Goal: Task Accomplishment & Management: Complete application form

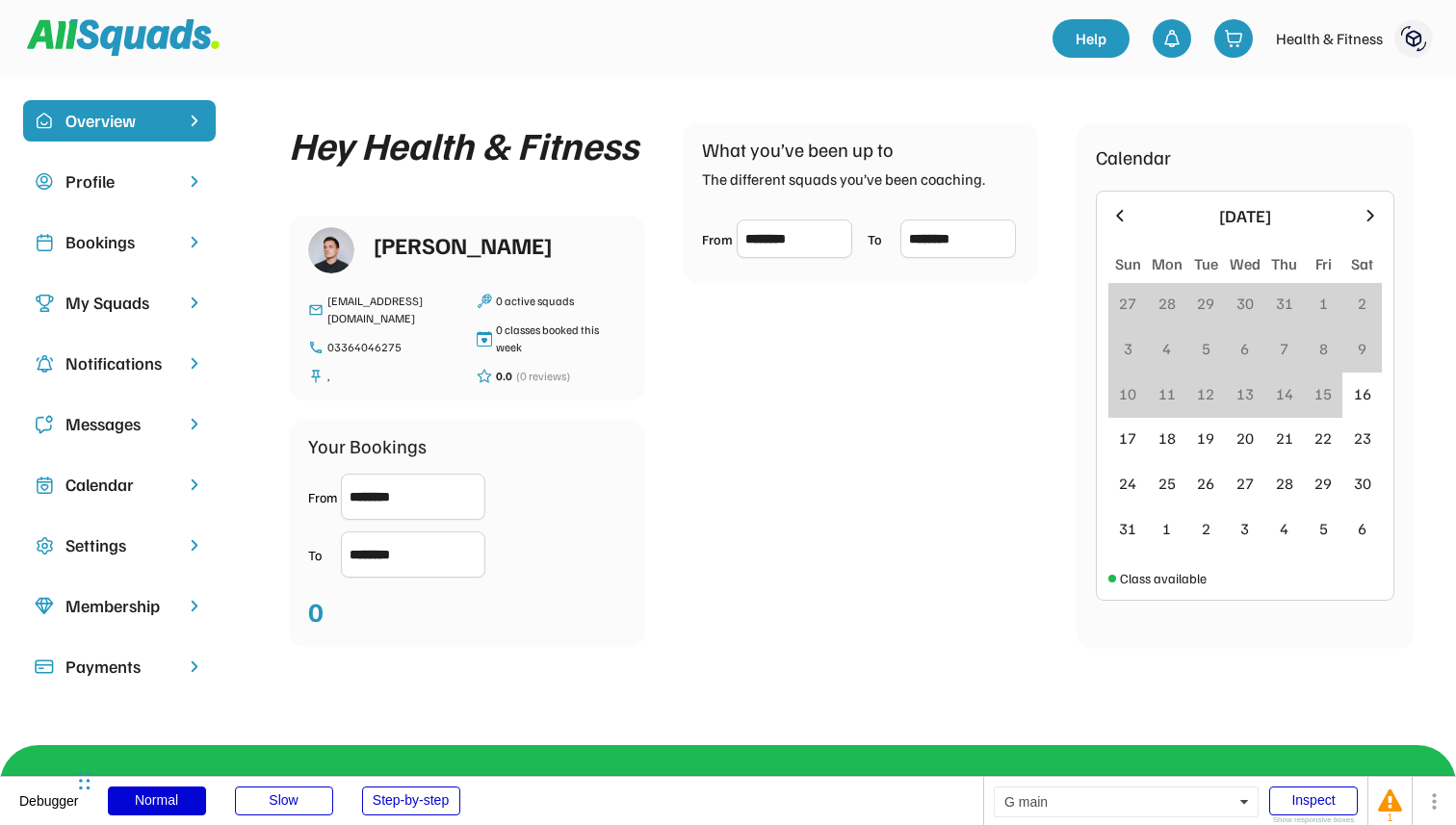
click at [1421, 47] on img at bounding box center [1414, 39] width 39 height 39
click at [1103, 126] on div "Calendar [DATE] Sun Mon Tue Wed Thu Fri Sat 27 28 29 30 31 1 2 3 4 5 6 7 8 9 10…" at bounding box center [1246, 386] width 338 height 525
click at [143, 180] on div "Profile" at bounding box center [119, 181] width 108 height 26
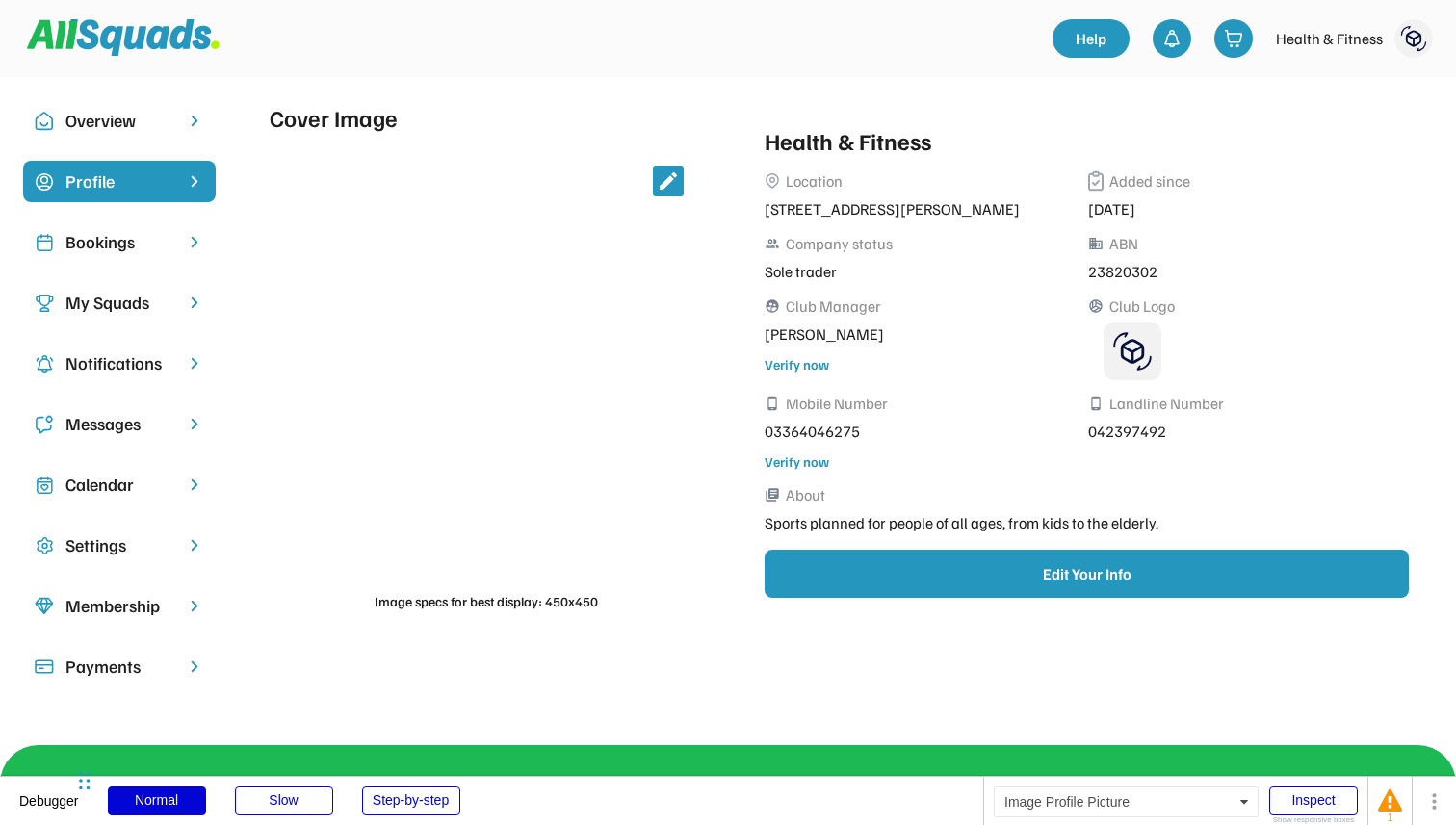
click at [1416, 32] on img at bounding box center [1414, 39] width 39 height 39
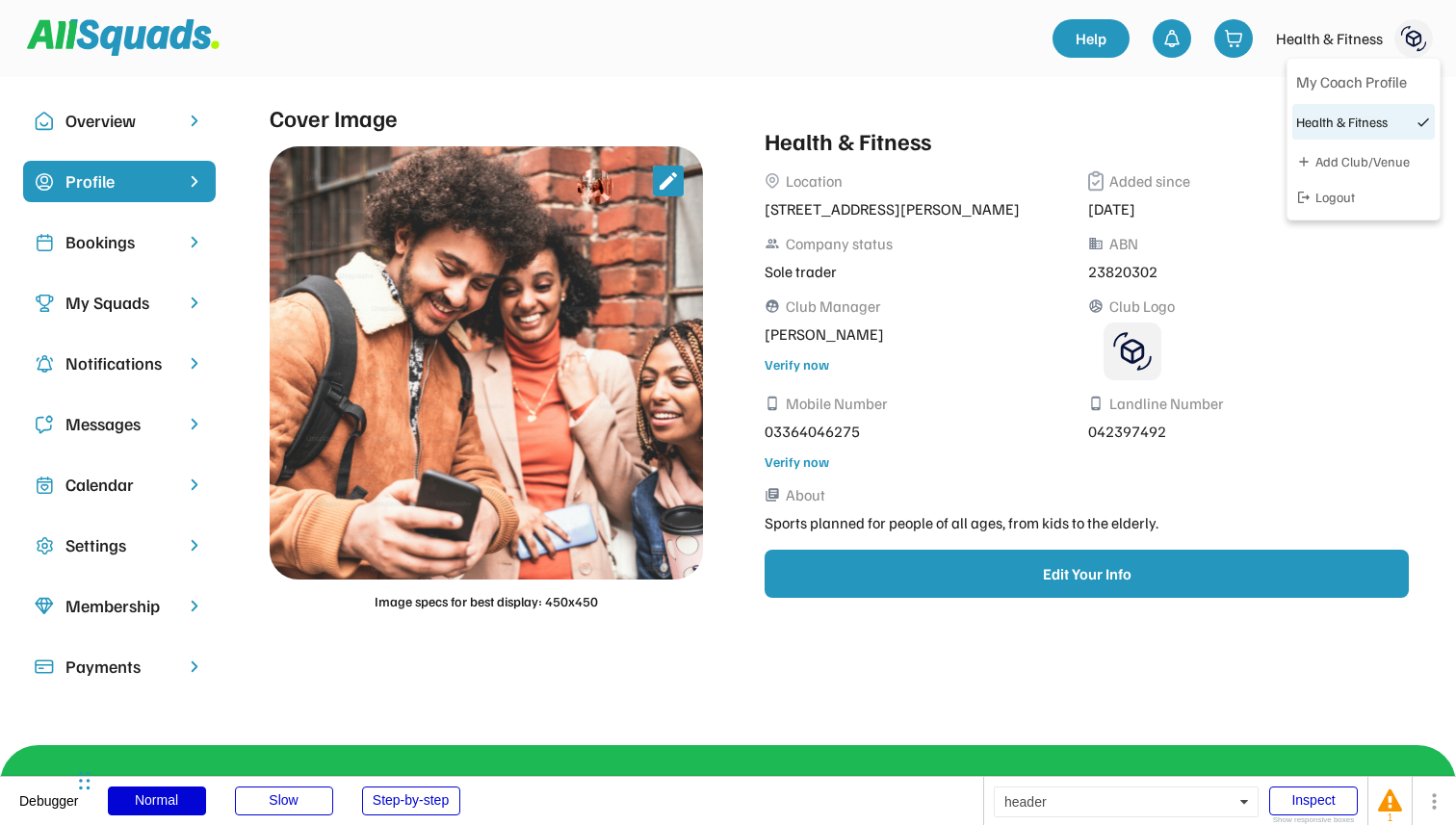
click at [1416, 32] on img at bounding box center [1414, 39] width 39 height 39
click at [119, 124] on div "Overview" at bounding box center [119, 120] width 108 height 26
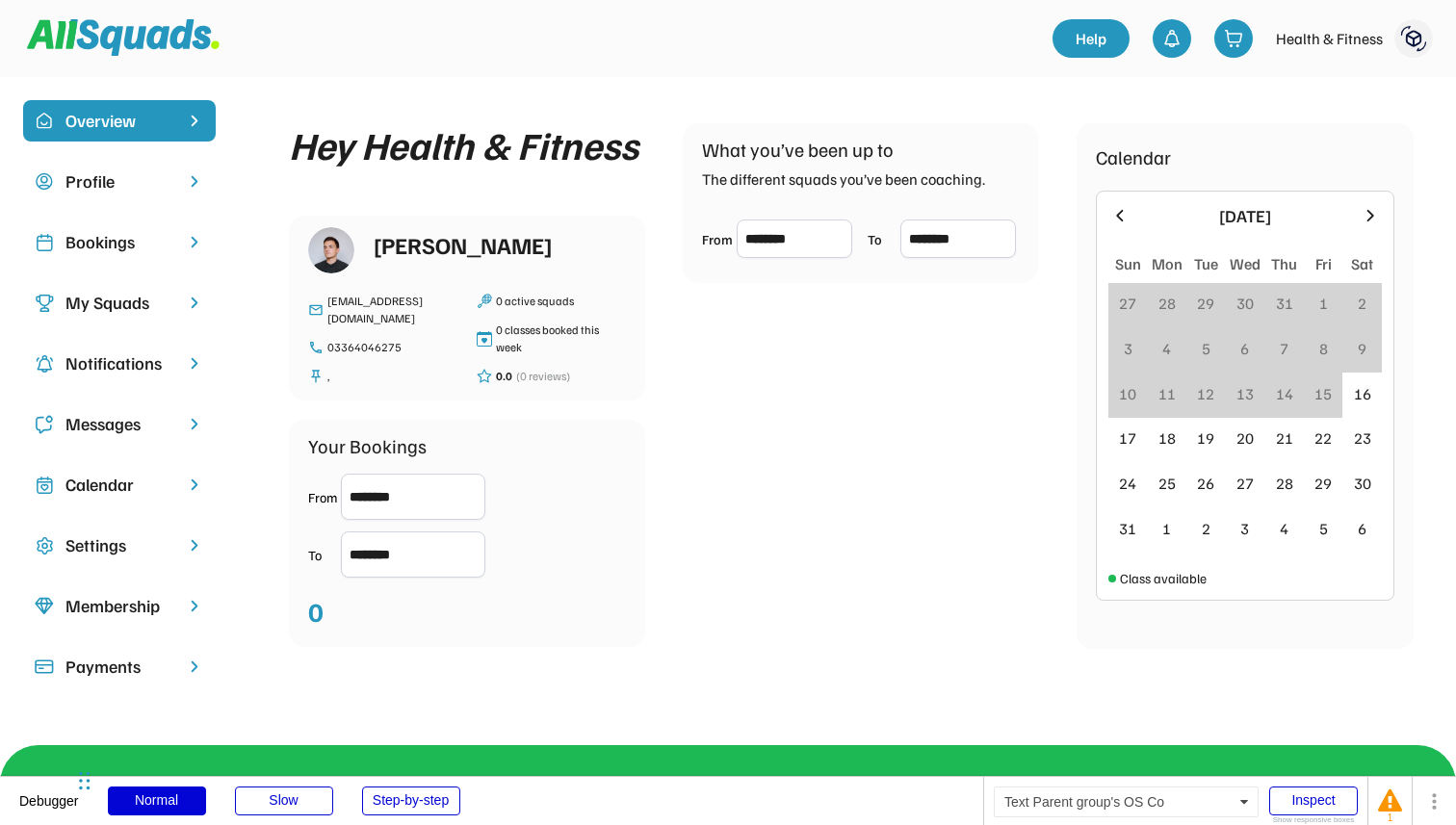
click at [125, 238] on div "Bookings" at bounding box center [119, 241] width 108 height 26
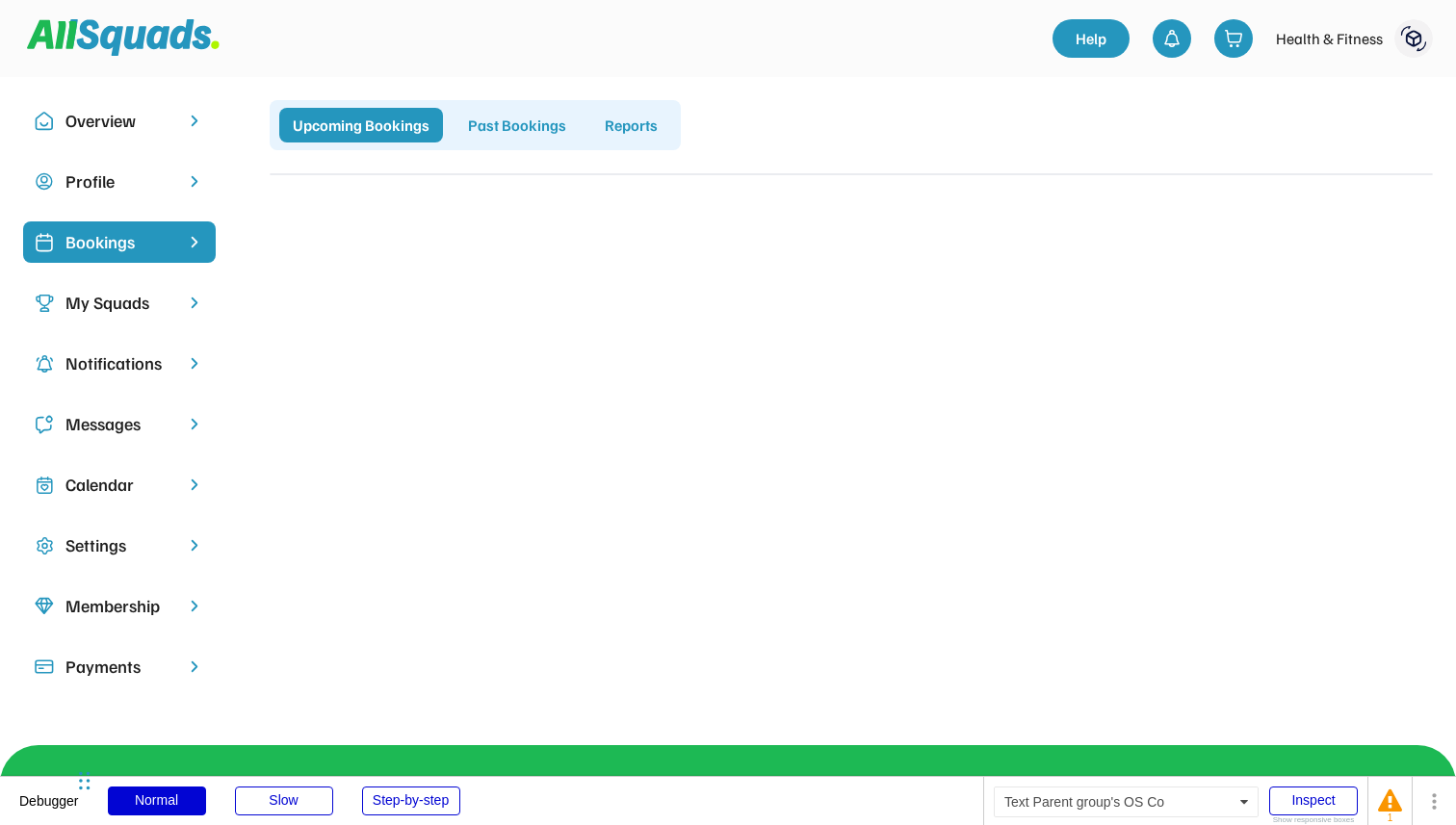
click at [99, 175] on div "Profile" at bounding box center [119, 181] width 108 height 26
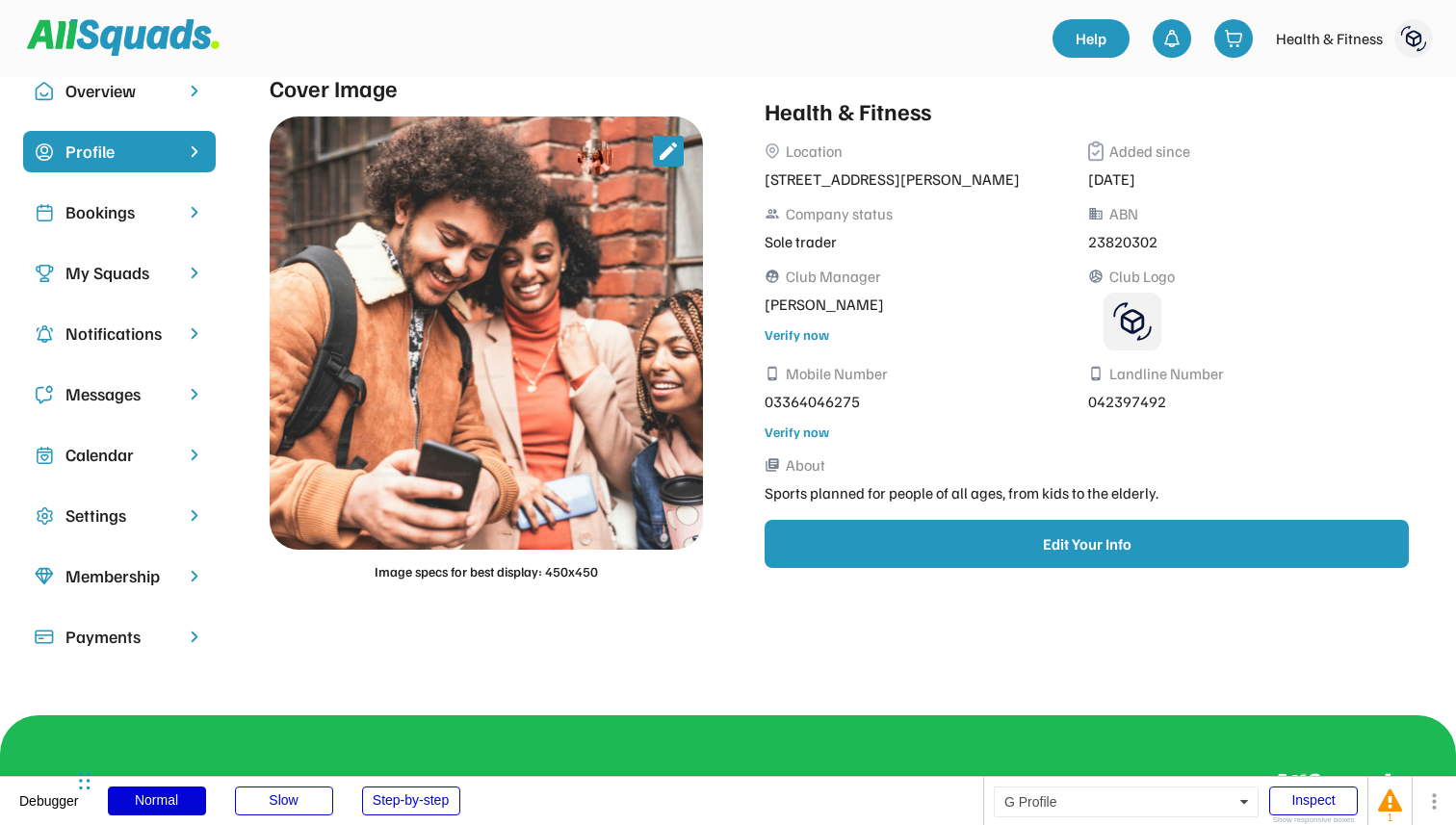
scroll to position [36, 0]
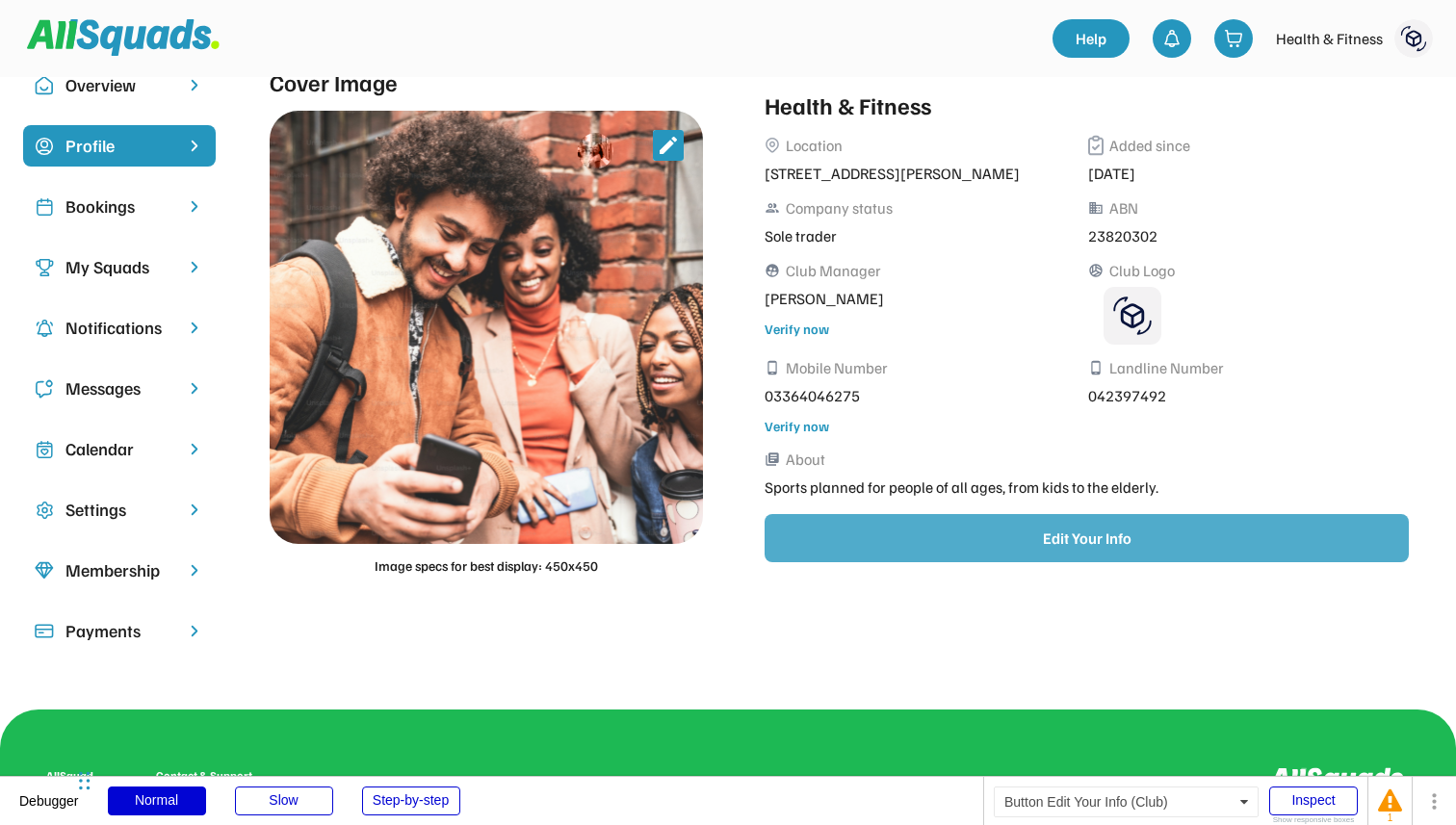
click at [903, 538] on button "Edit Your Info" at bounding box center [1086, 538] width 644 height 48
select select "**********"
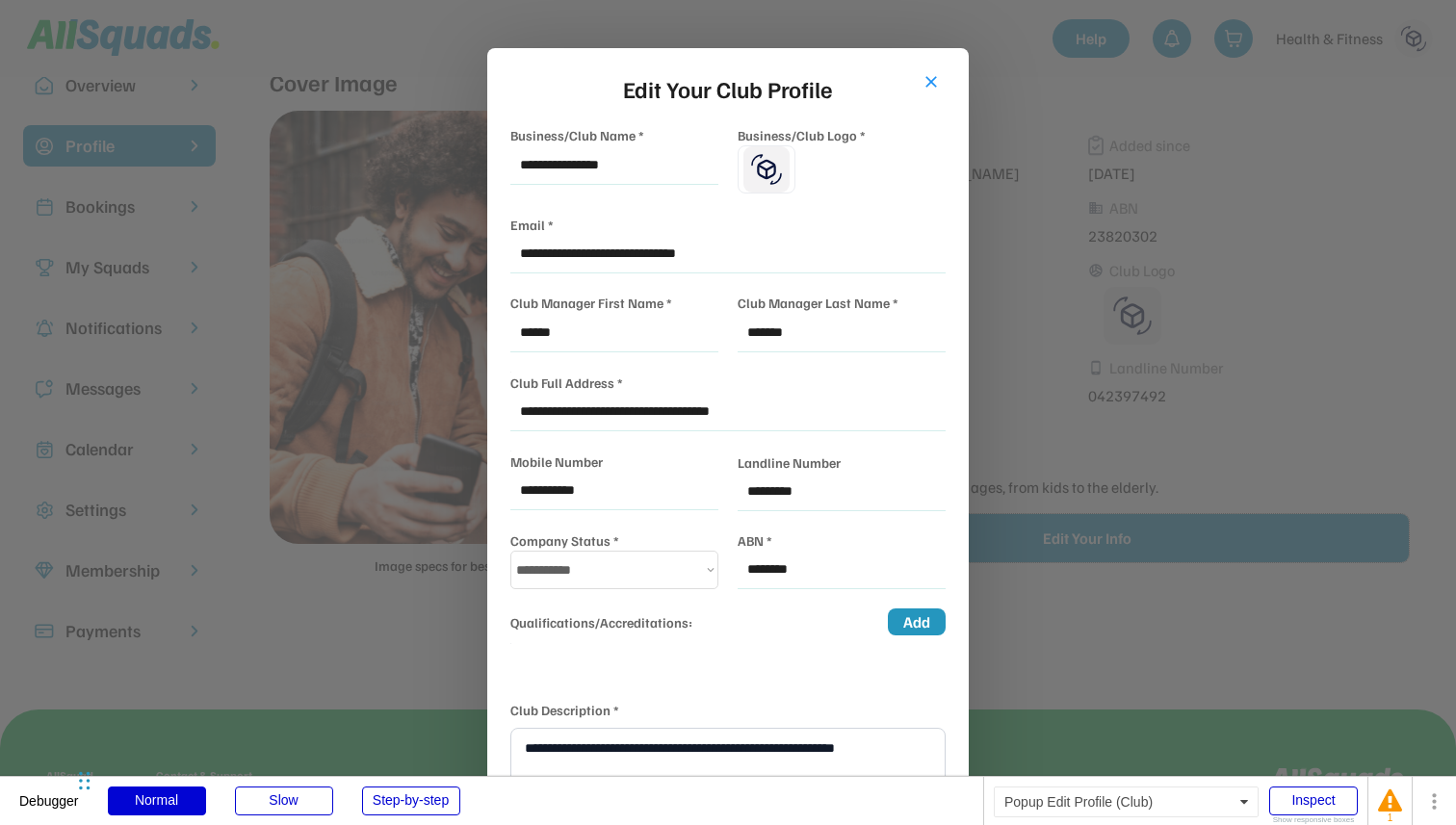
click at [392, 246] on div at bounding box center [728, 412] width 1456 height 825
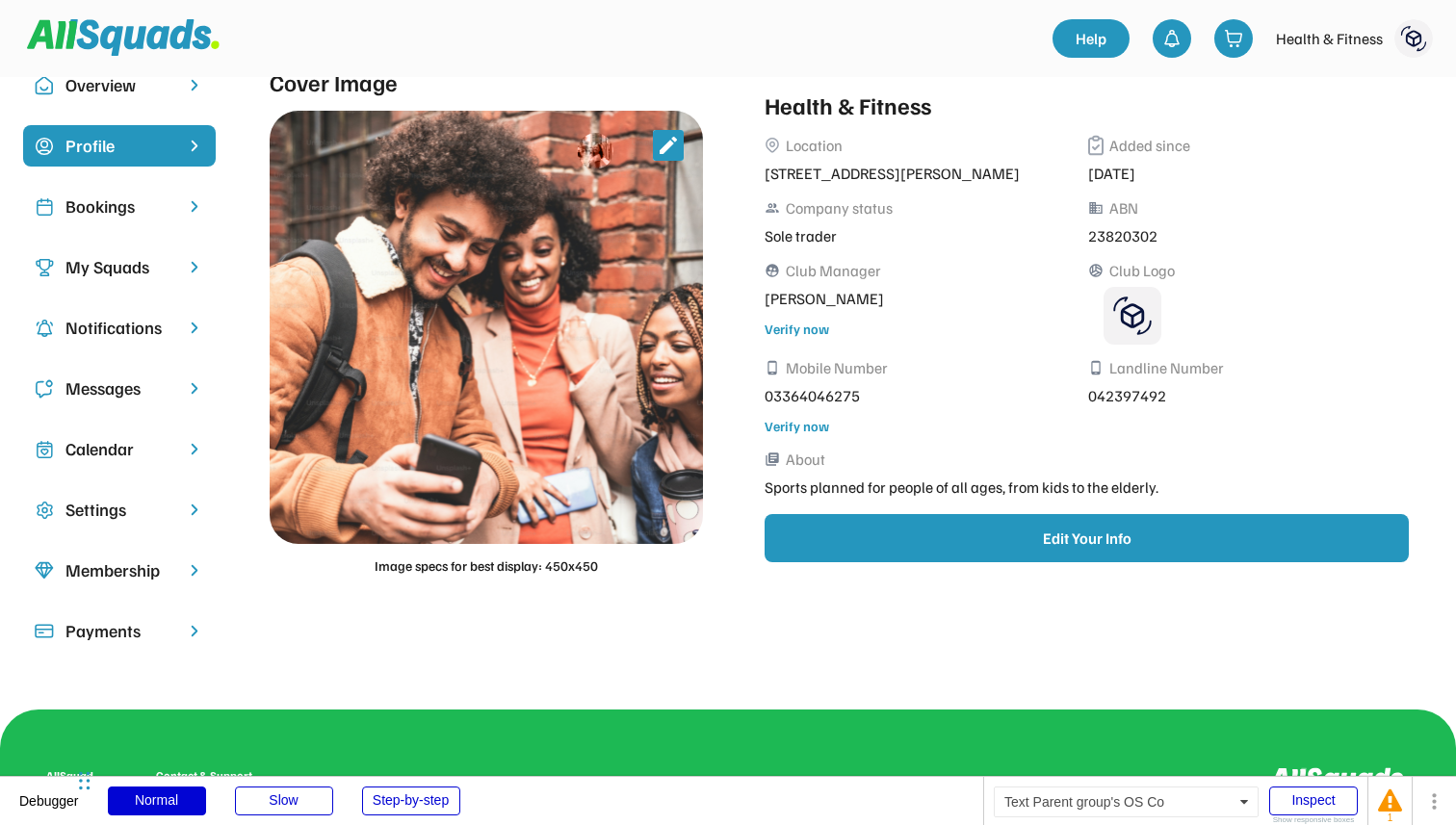
click at [161, 83] on div "Overview" at bounding box center [119, 84] width 108 height 26
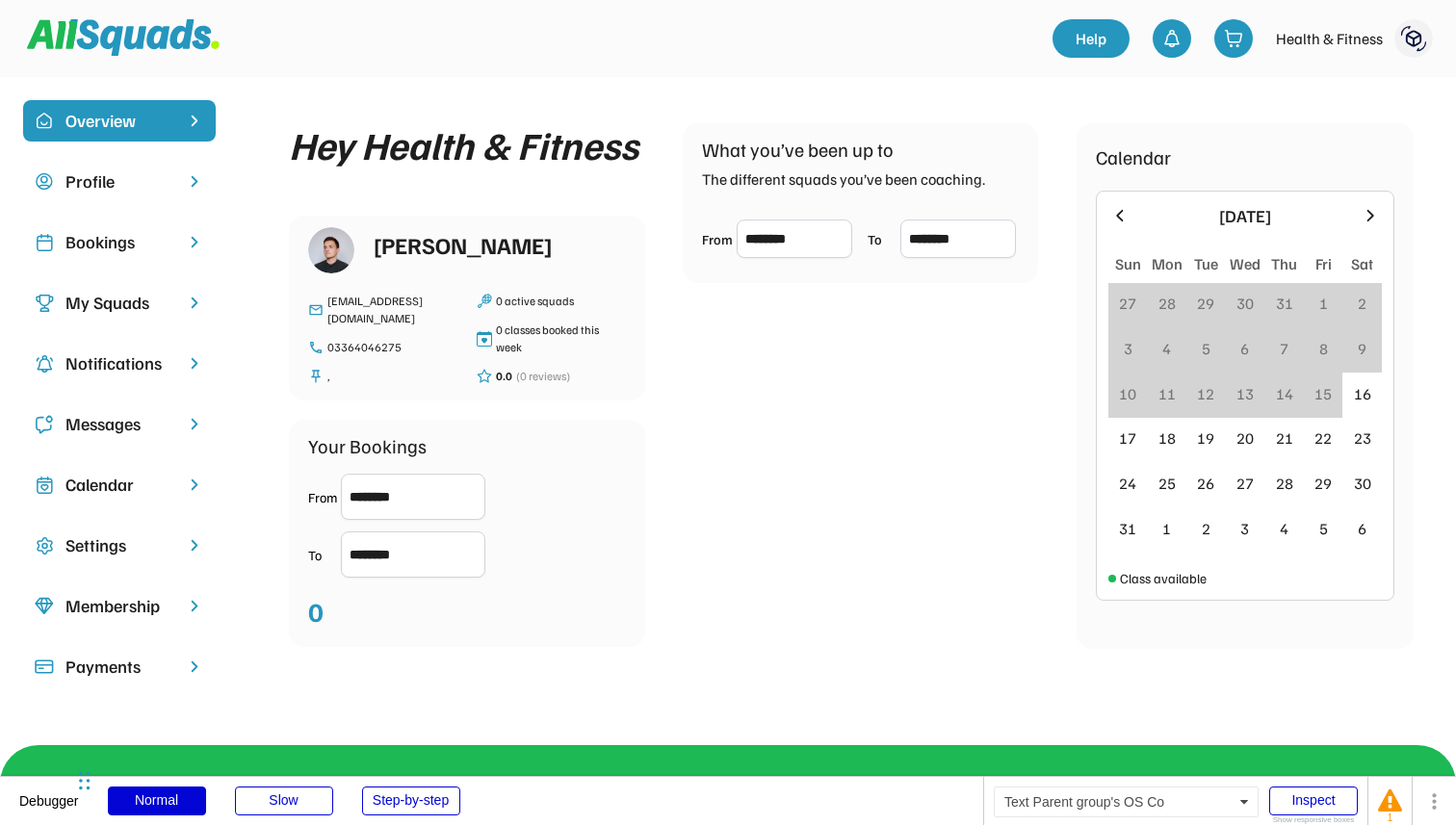
click at [148, 311] on div "My Squads" at bounding box center [119, 302] width 108 height 26
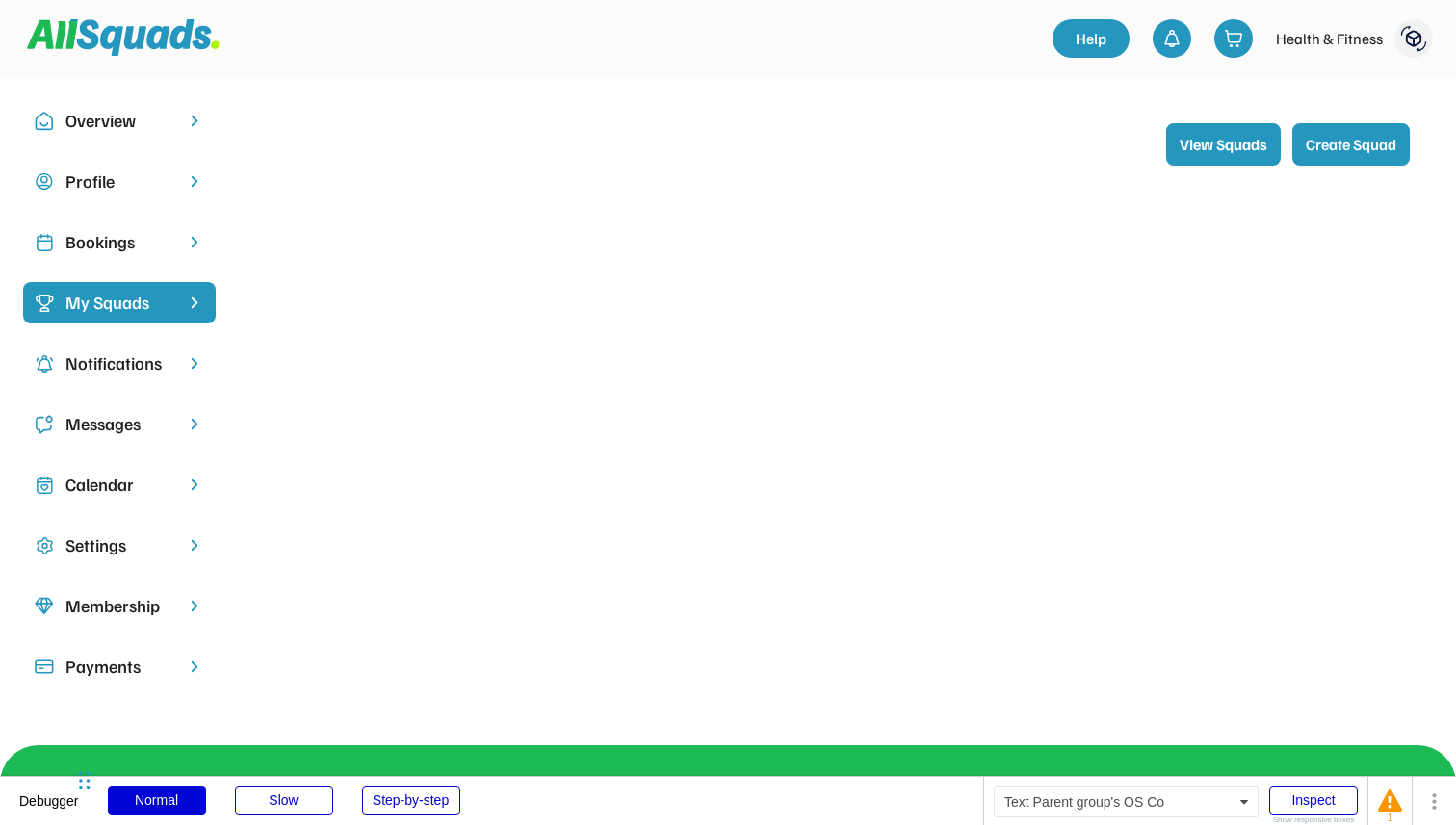
click at [152, 176] on div "Profile" at bounding box center [119, 181] width 108 height 26
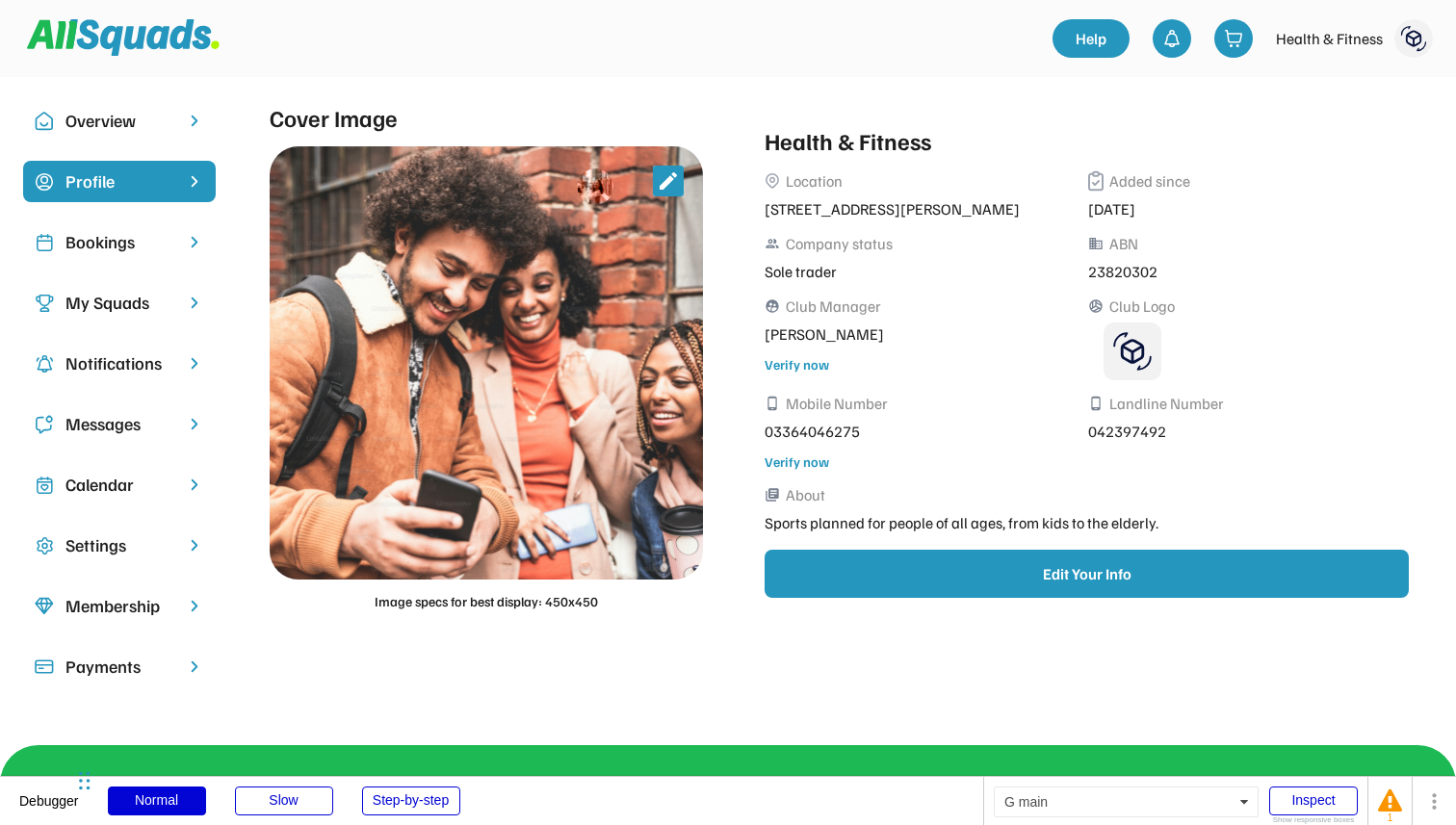
click at [1404, 31] on img at bounding box center [1414, 39] width 39 height 39
click at [1345, 84] on link "My Coach Profile" at bounding box center [1364, 82] width 143 height 34
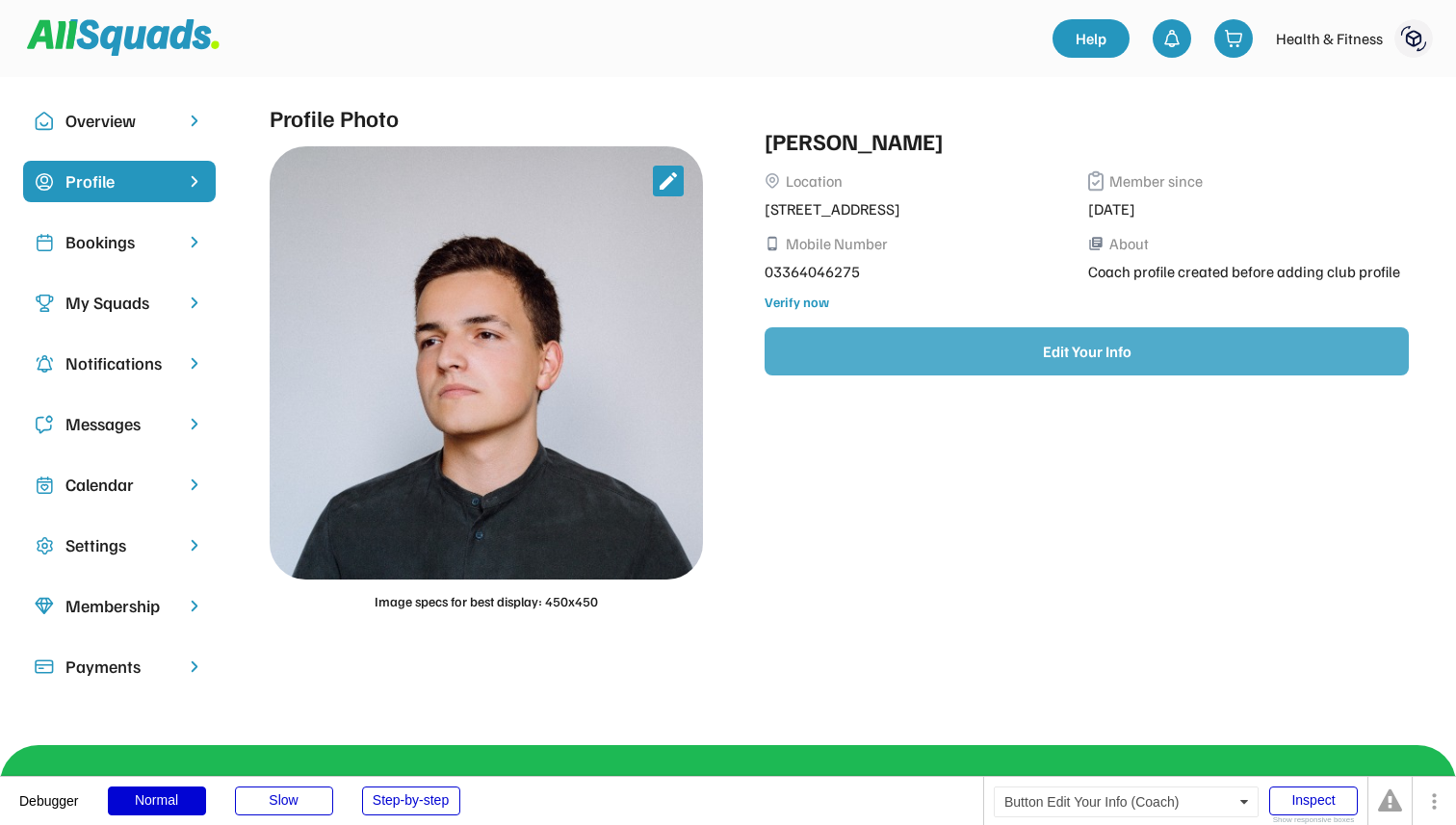
click at [870, 344] on button "Edit Your Info" at bounding box center [1086, 352] width 644 height 48
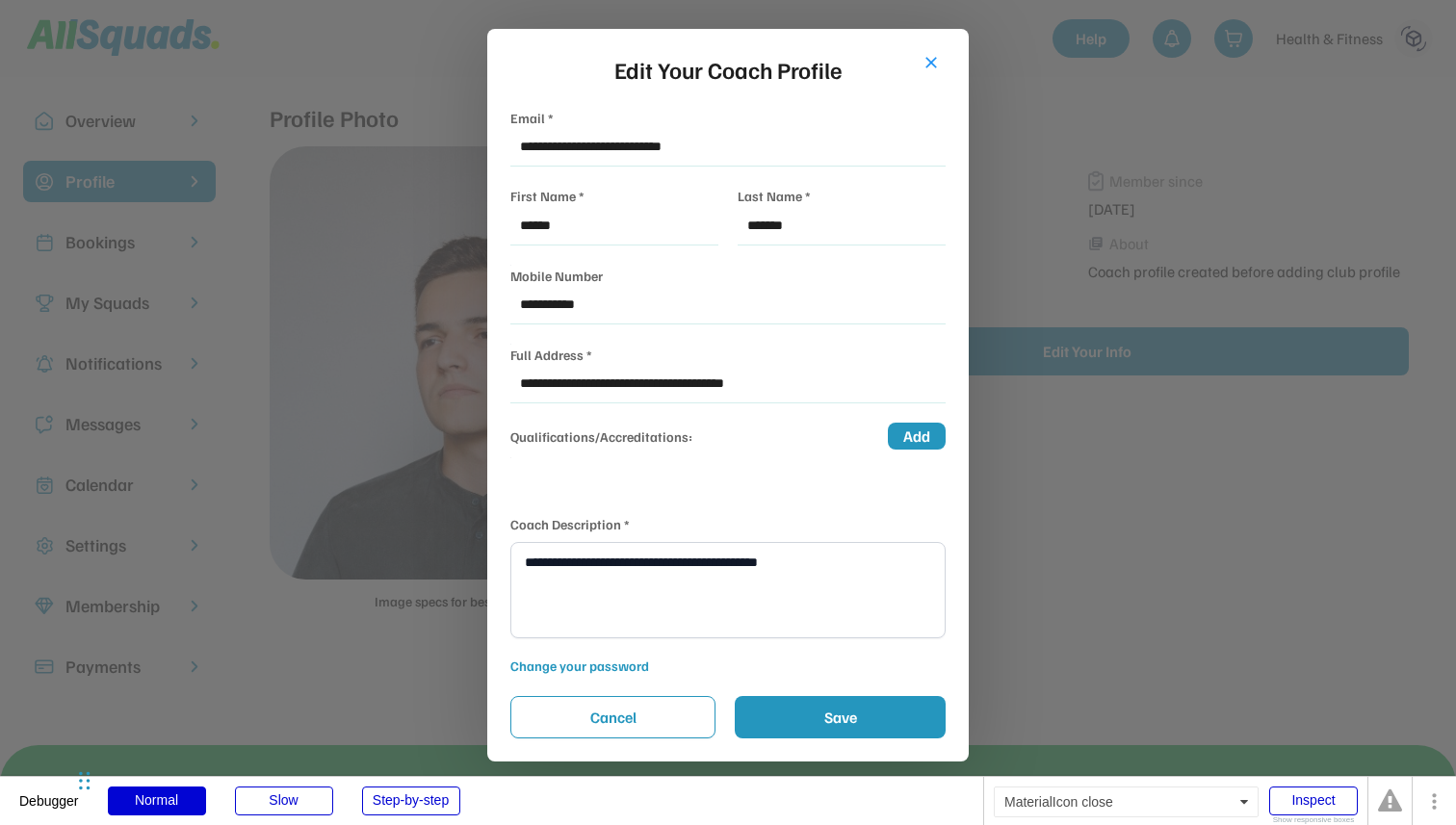
click at [932, 61] on button "close" at bounding box center [931, 63] width 19 height 19
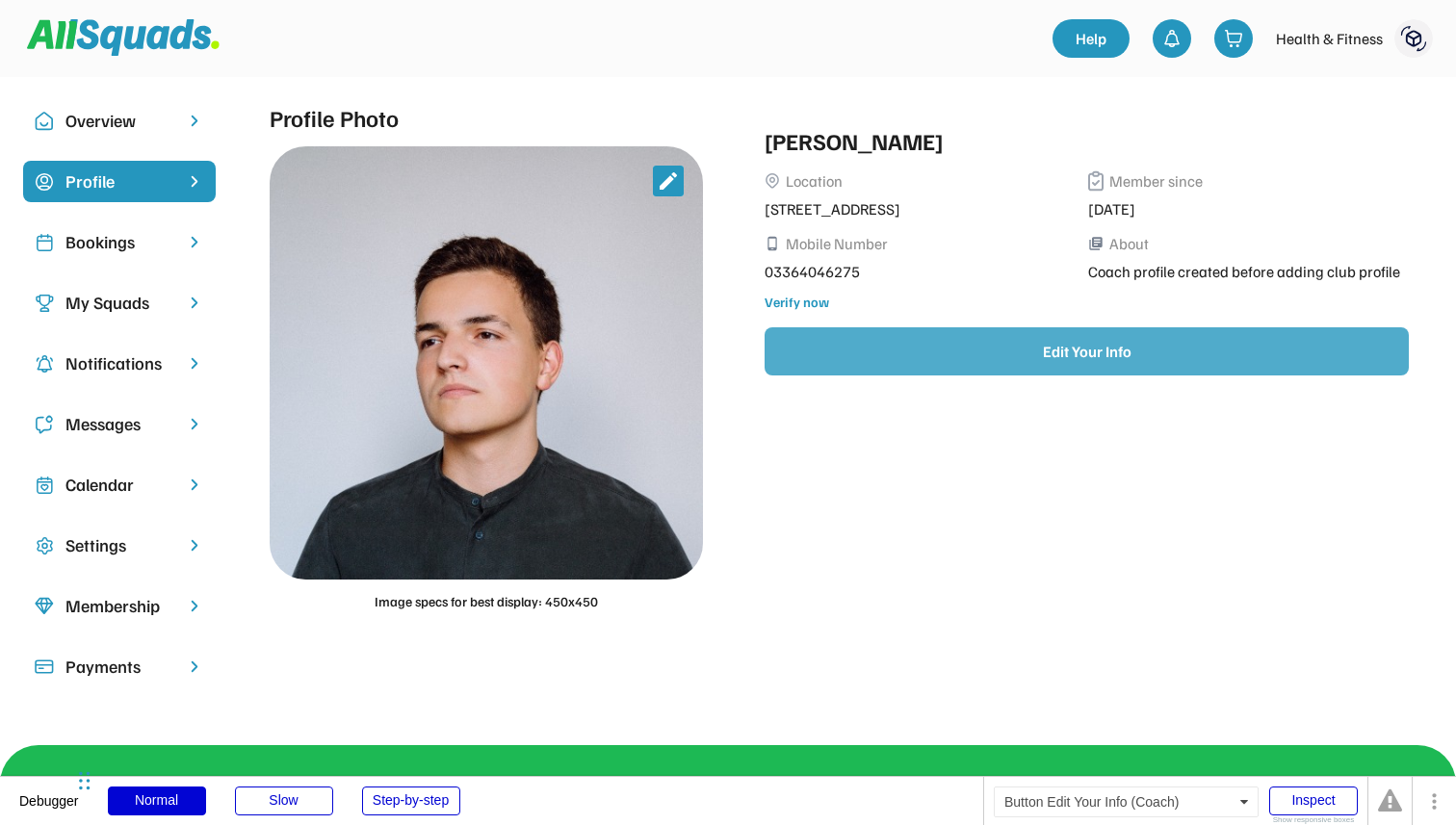
click at [936, 358] on button "Edit Your Info" at bounding box center [1086, 352] width 644 height 48
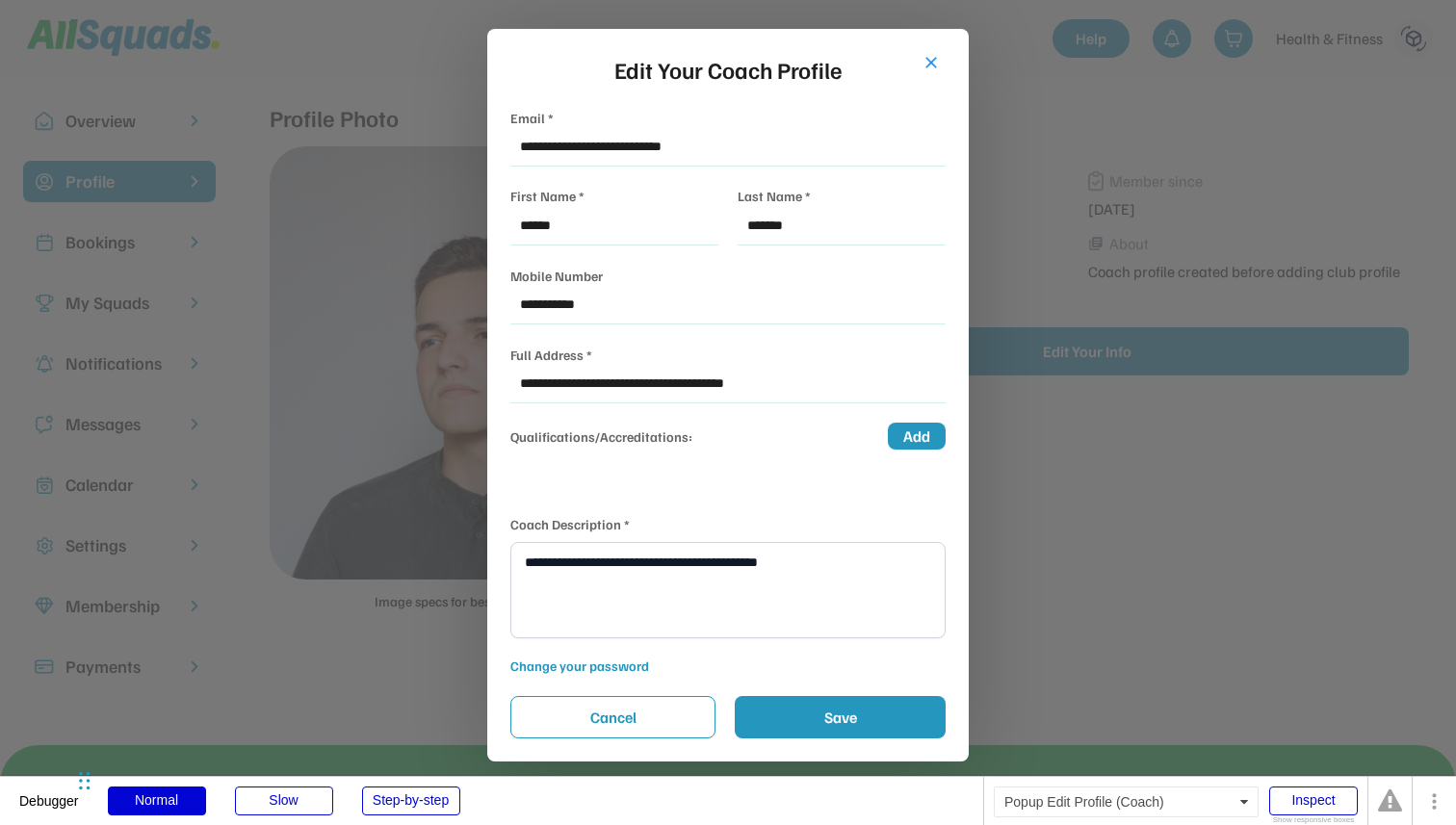
click at [417, 165] on div at bounding box center [728, 412] width 1456 height 825
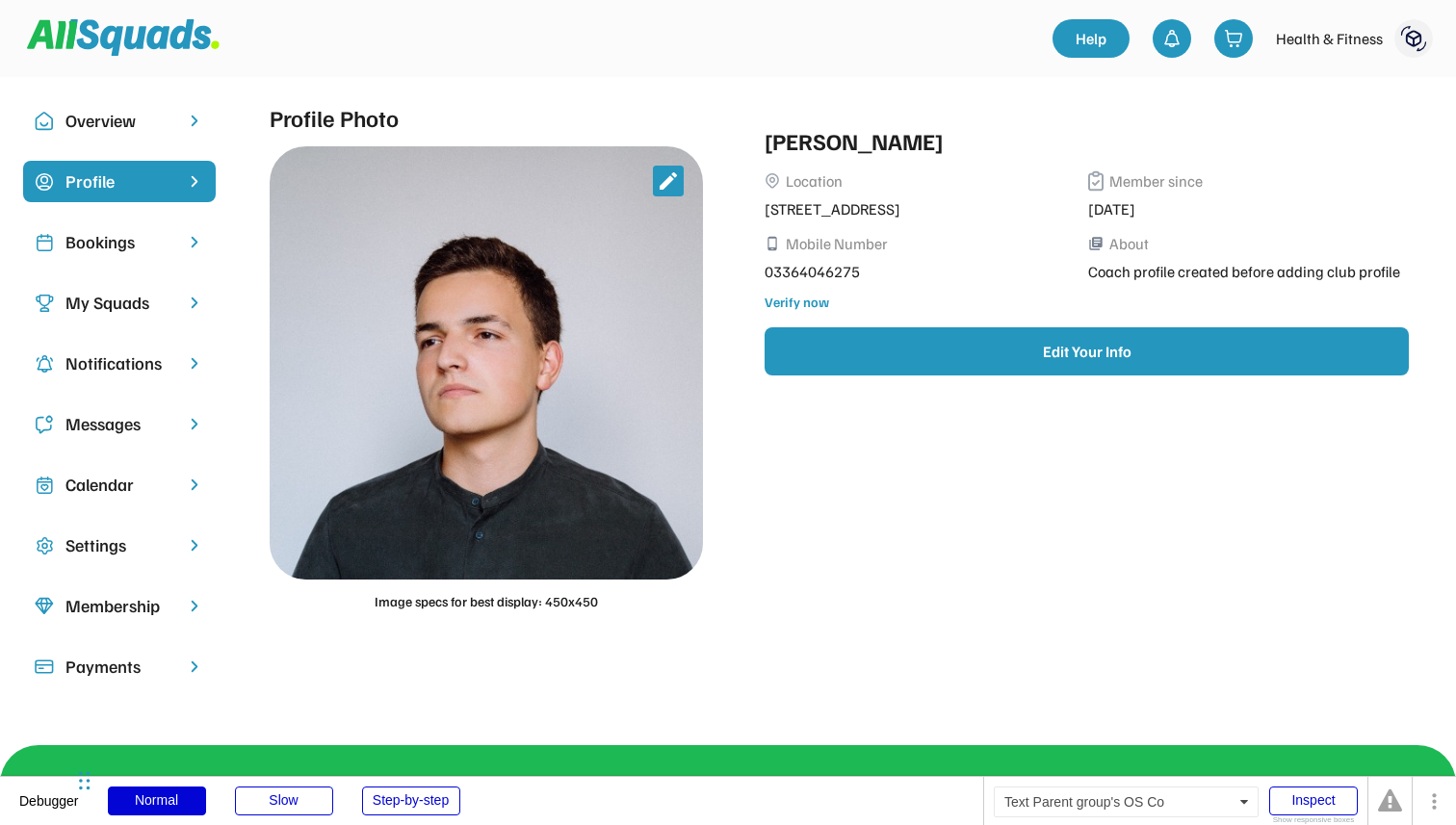
click at [158, 299] on div "My Squads" at bounding box center [119, 302] width 108 height 26
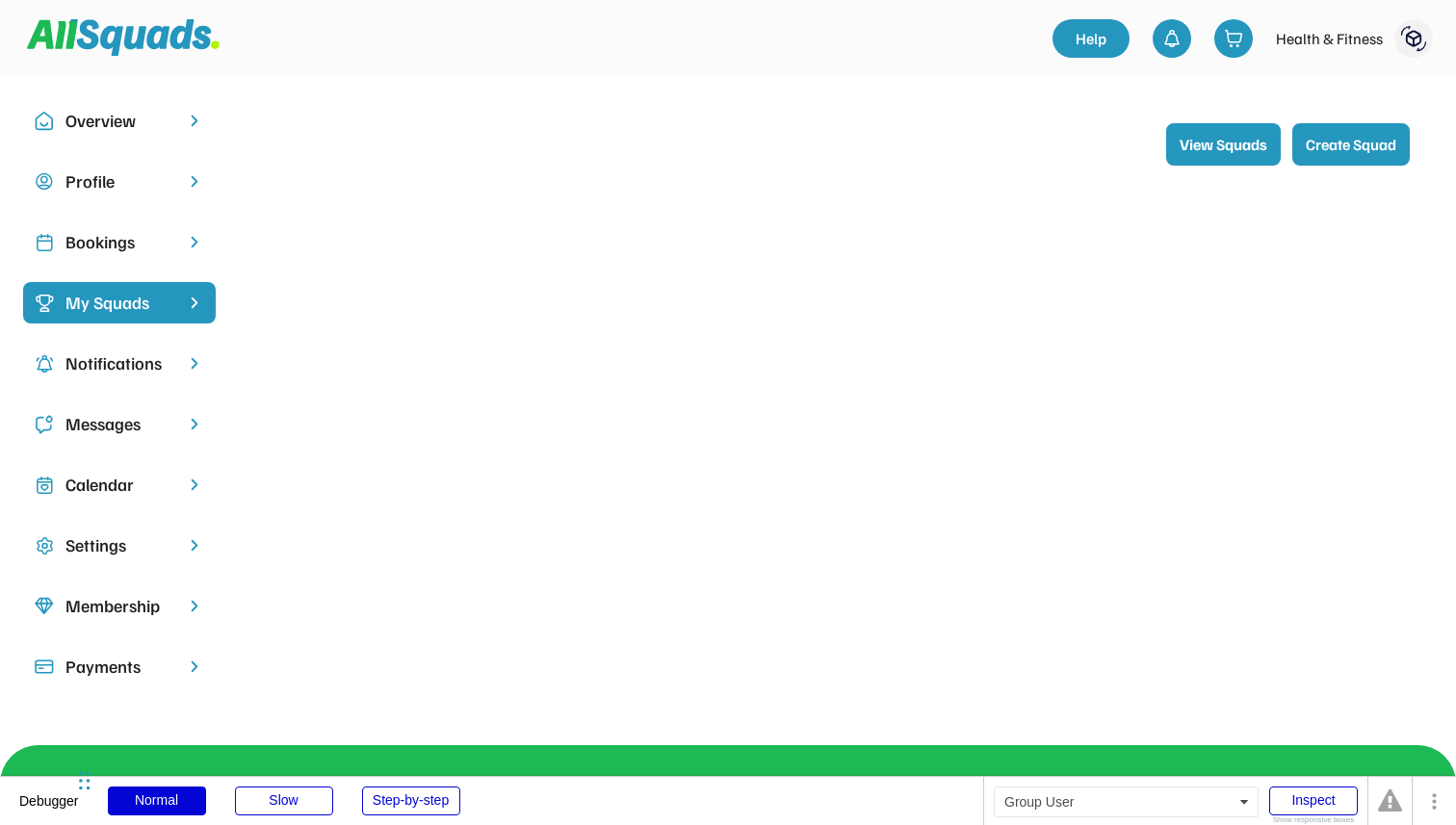
click at [1367, 144] on button "Create Squad" at bounding box center [1351, 144] width 117 height 43
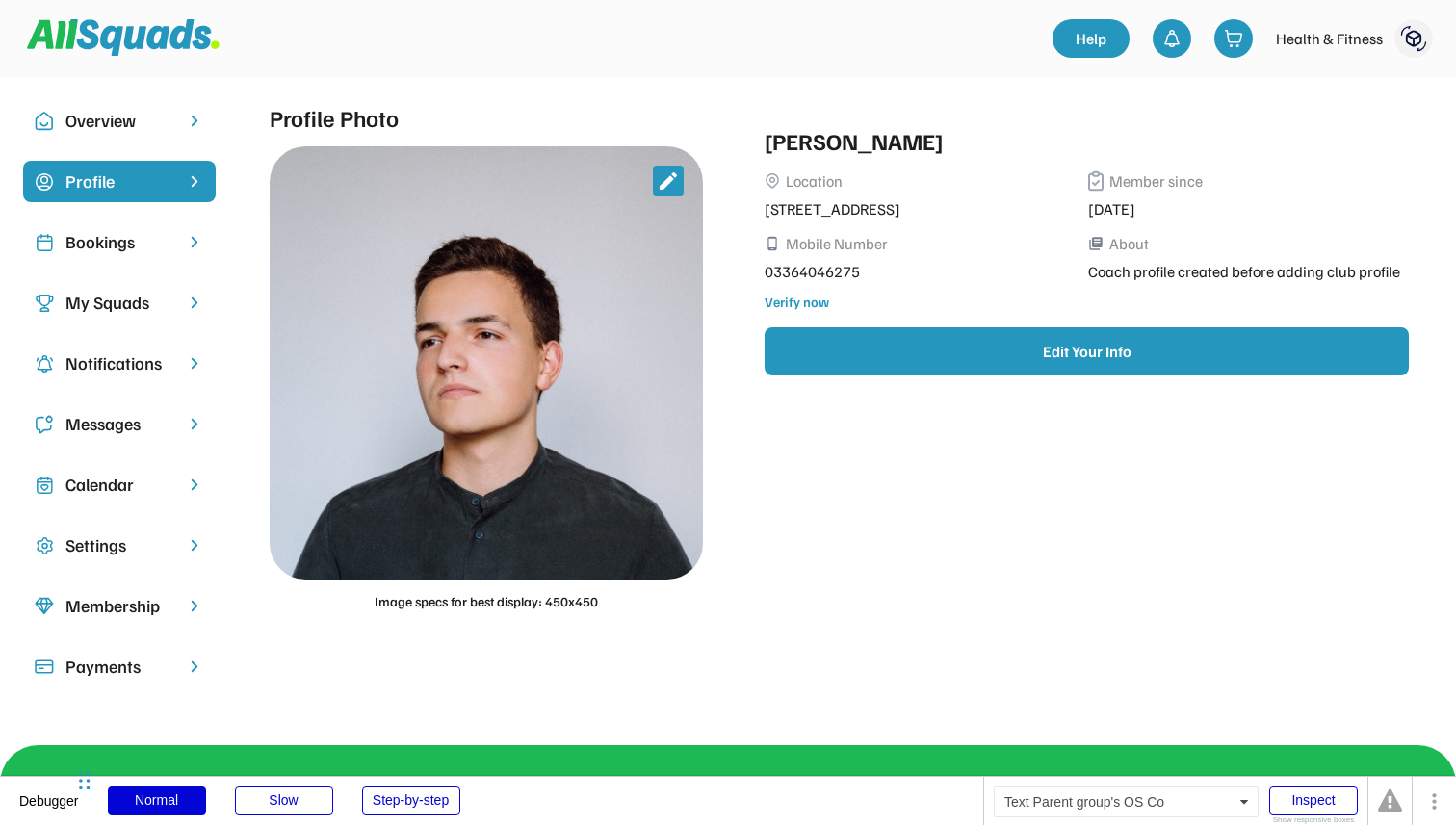
click at [94, 305] on div "My Squads" at bounding box center [119, 302] width 108 height 26
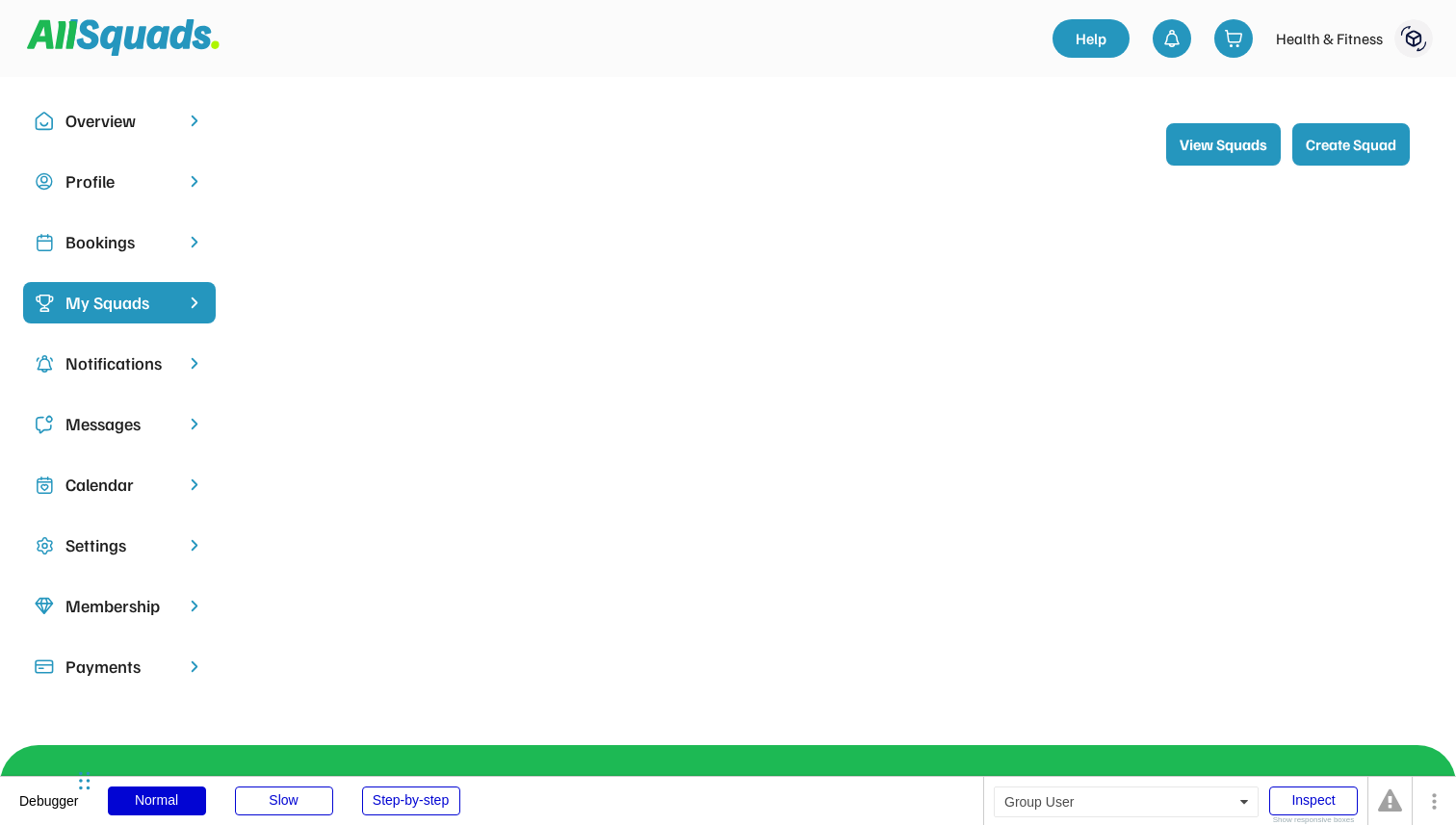
click at [1365, 143] on button "Create Squad" at bounding box center [1351, 144] width 117 height 43
select select
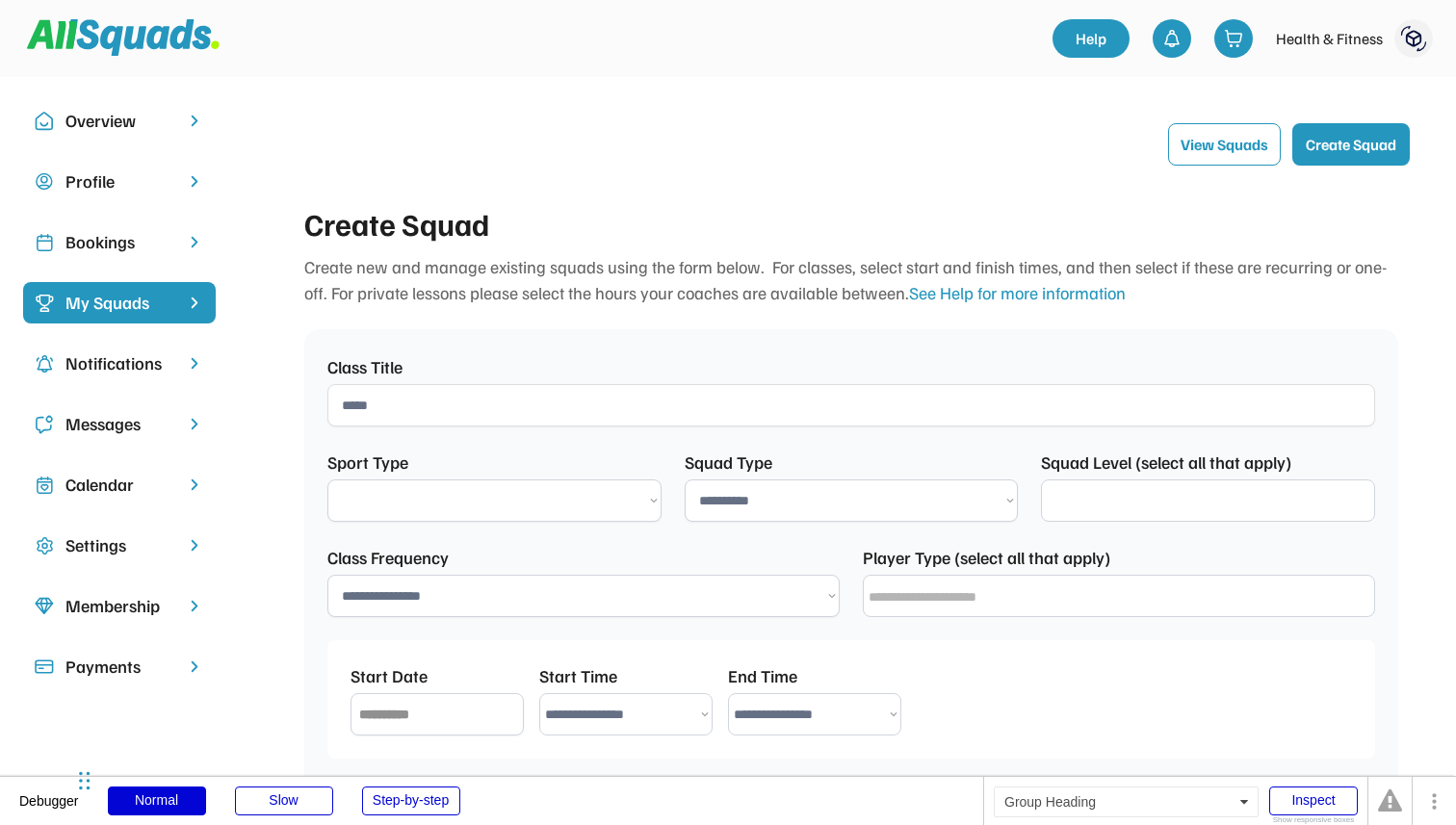
select select "**********"
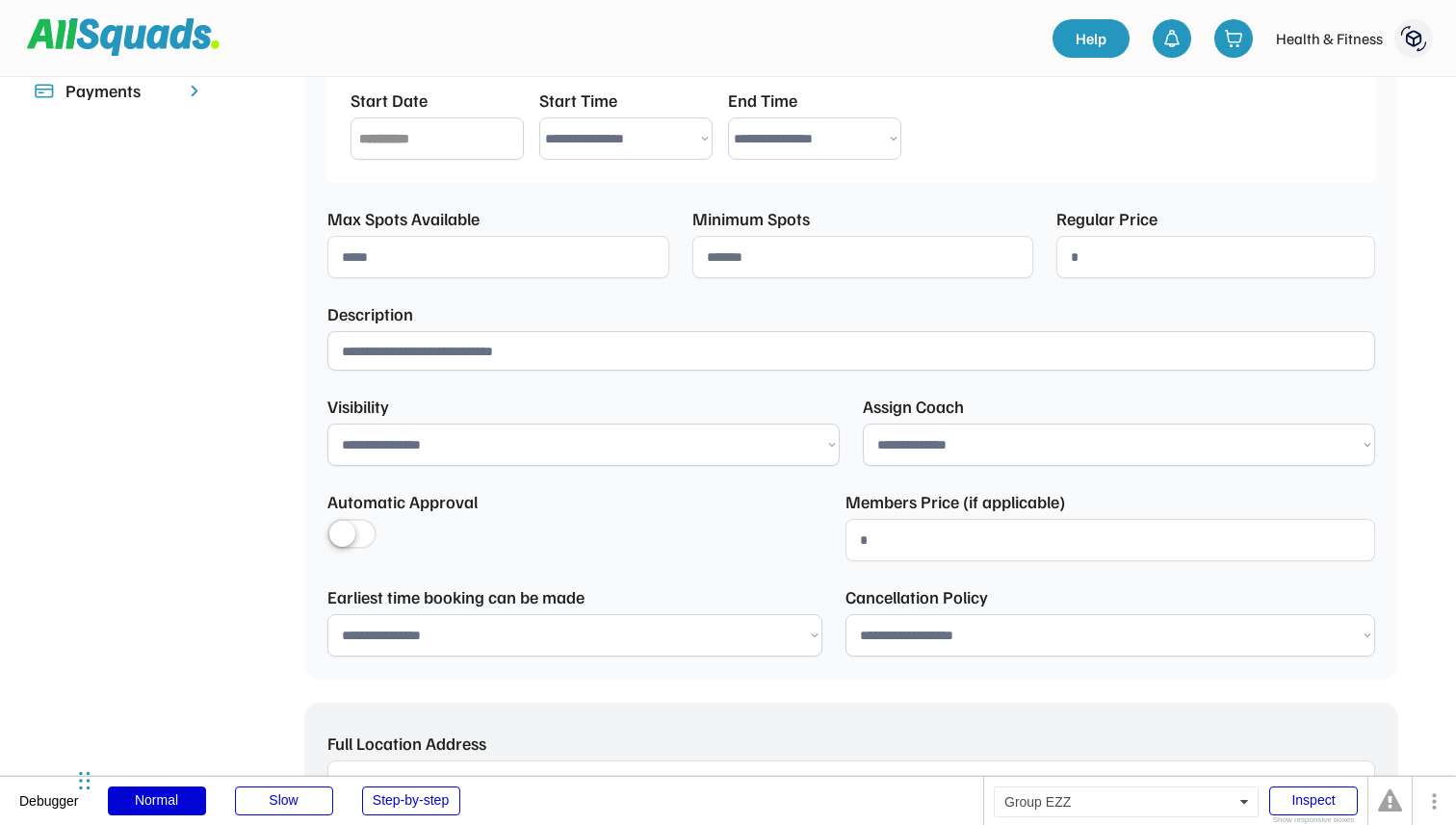
select select
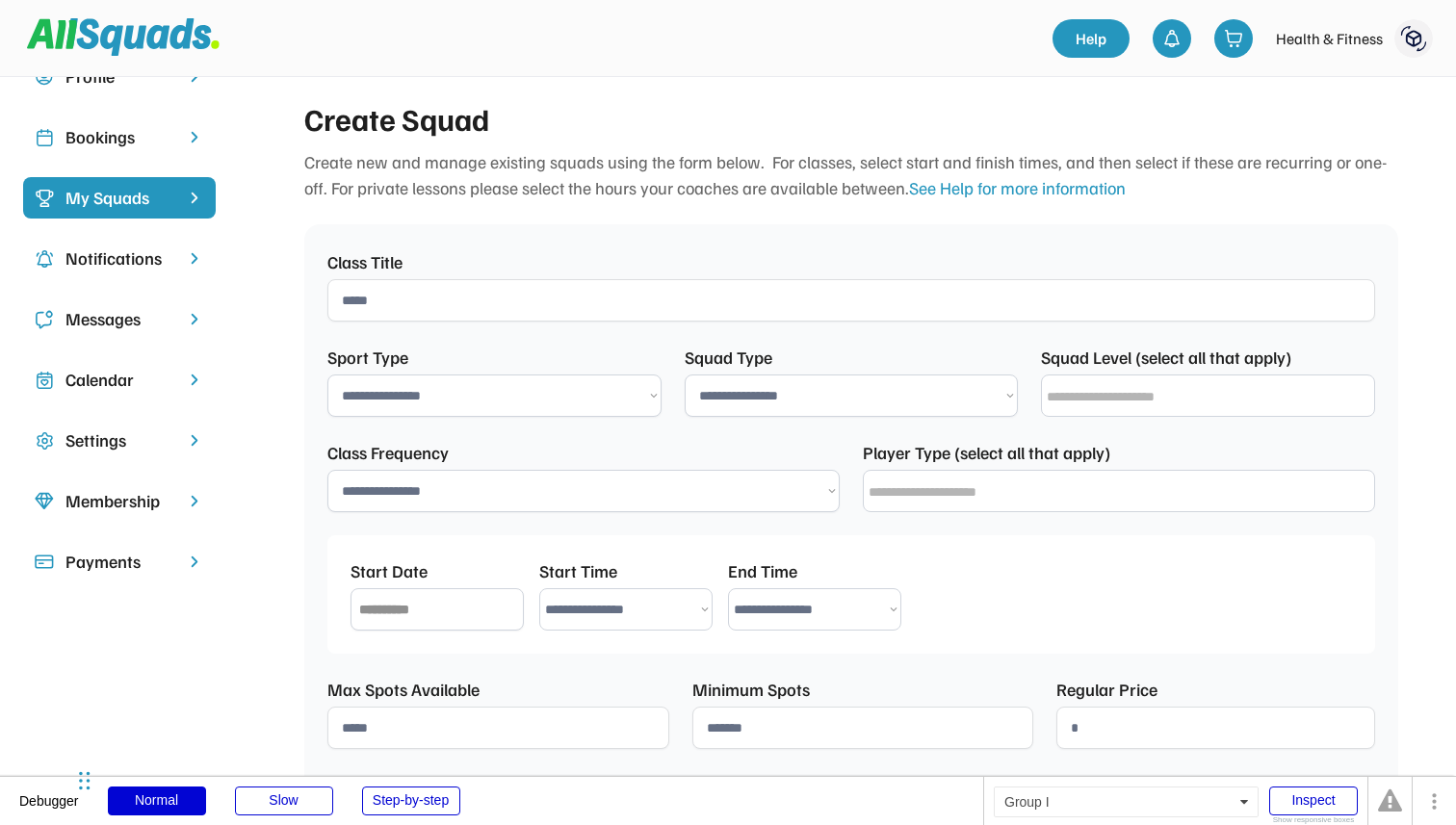
scroll to position [161, 0]
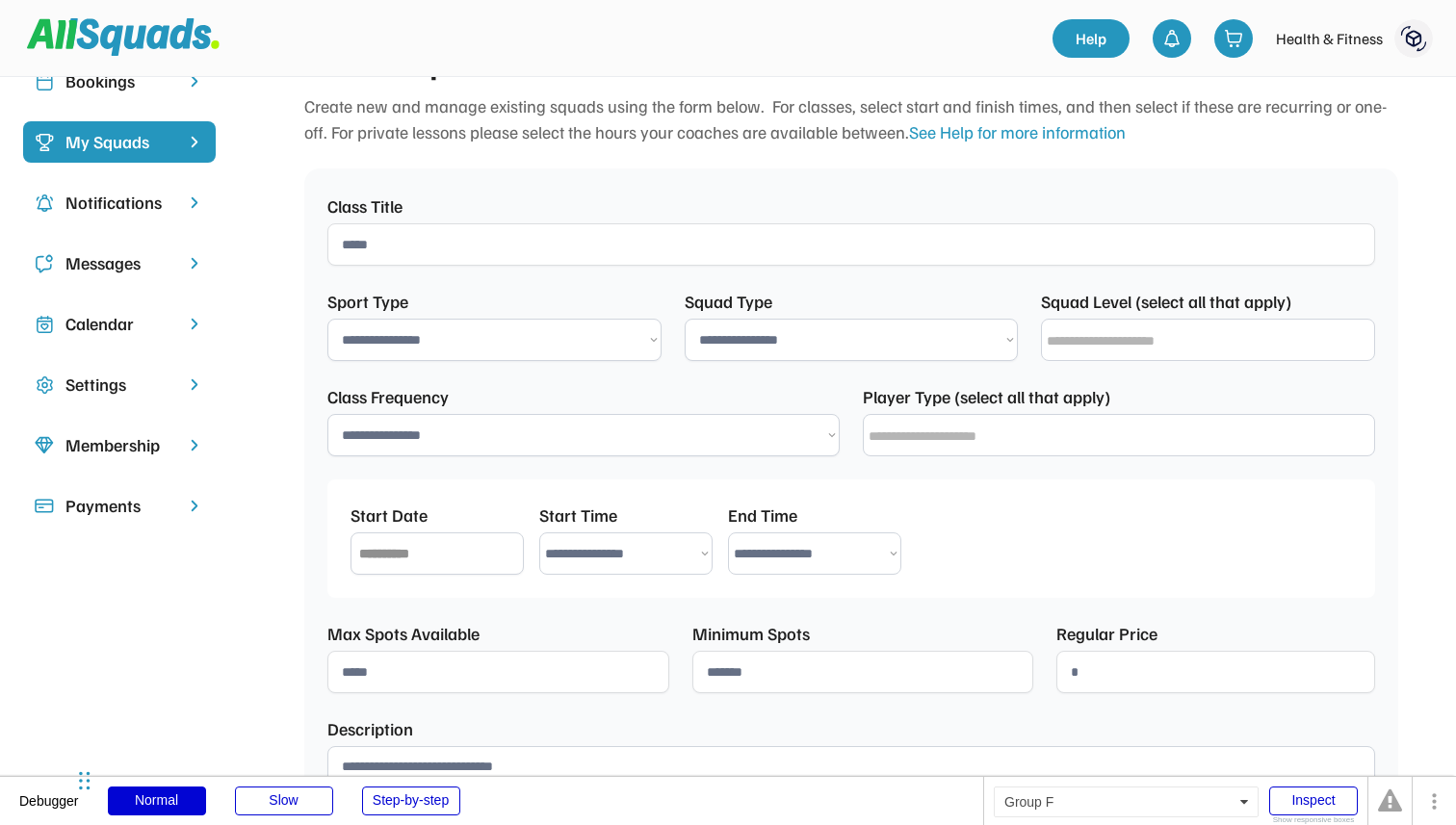
click at [489, 316] on div "**********" at bounding box center [495, 325] width 335 height 72
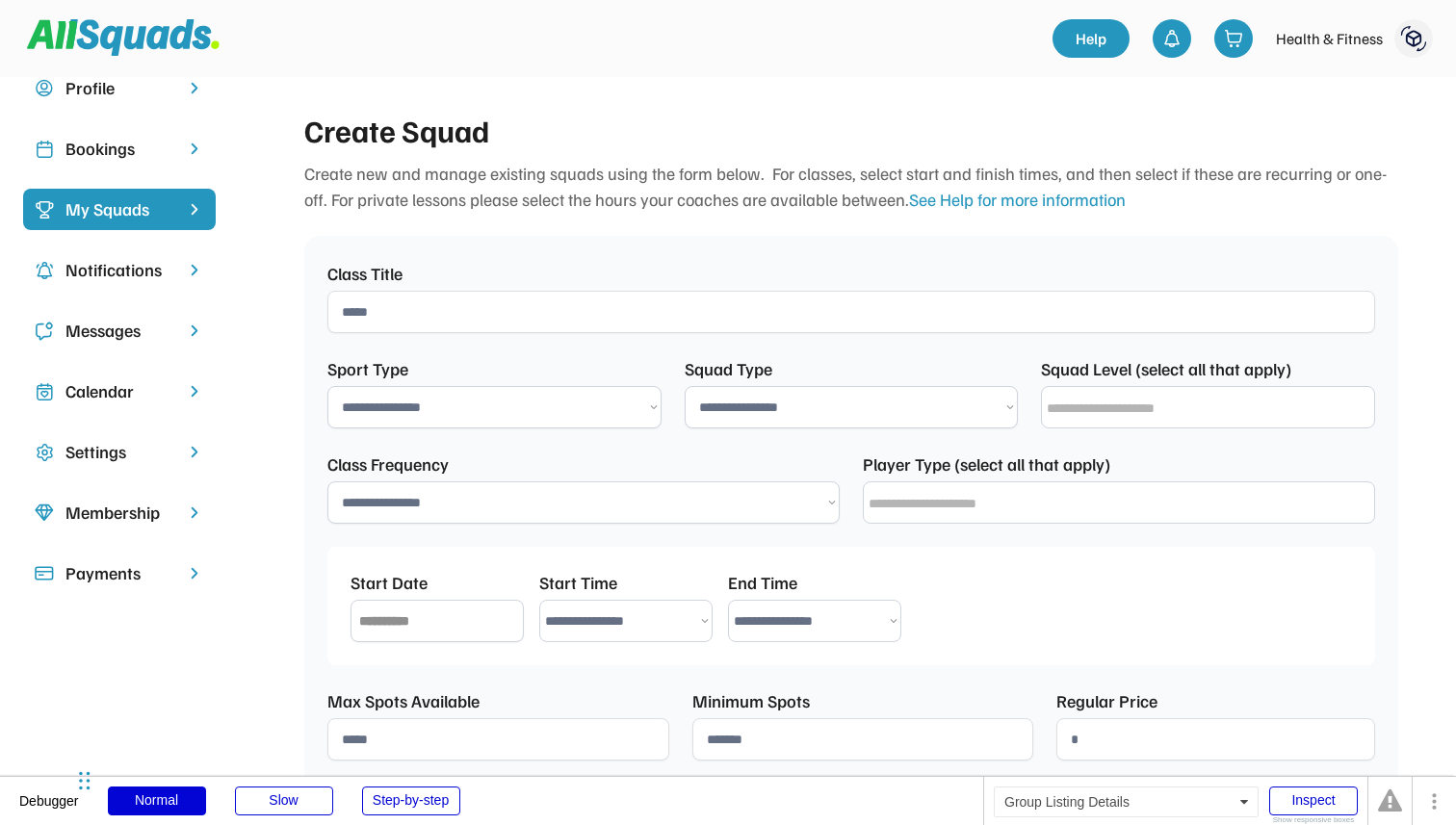
scroll to position [0, 0]
